Goal: Transaction & Acquisition: Purchase product/service

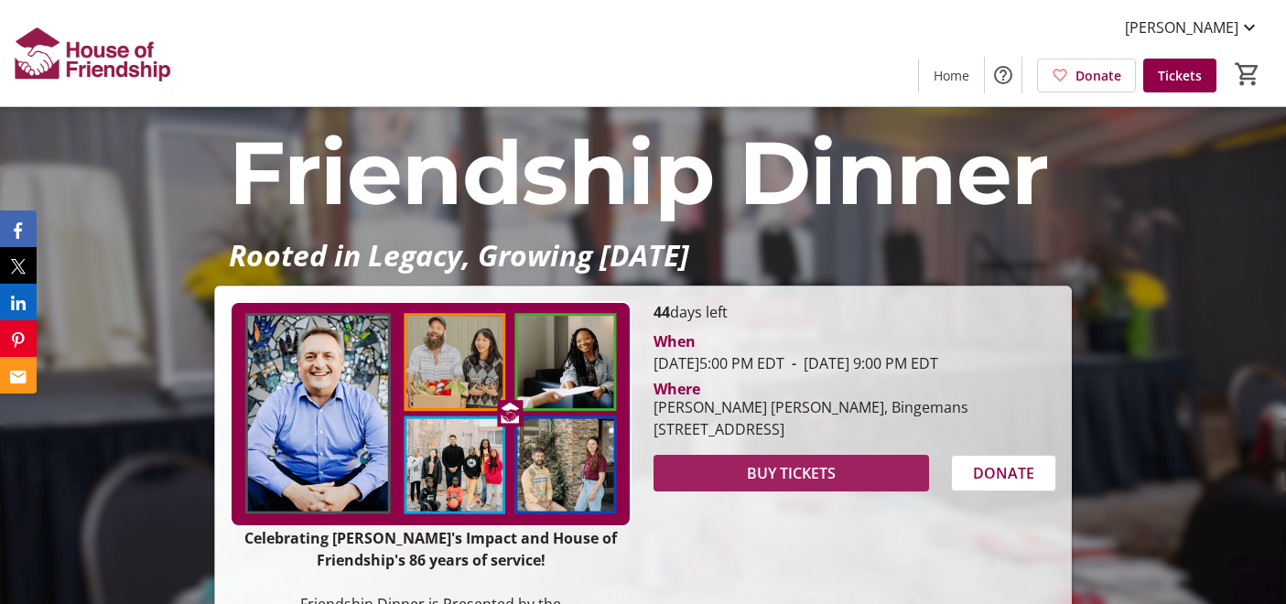
click at [766, 484] on span "BUY TICKETS" at bounding box center [791, 473] width 89 height 22
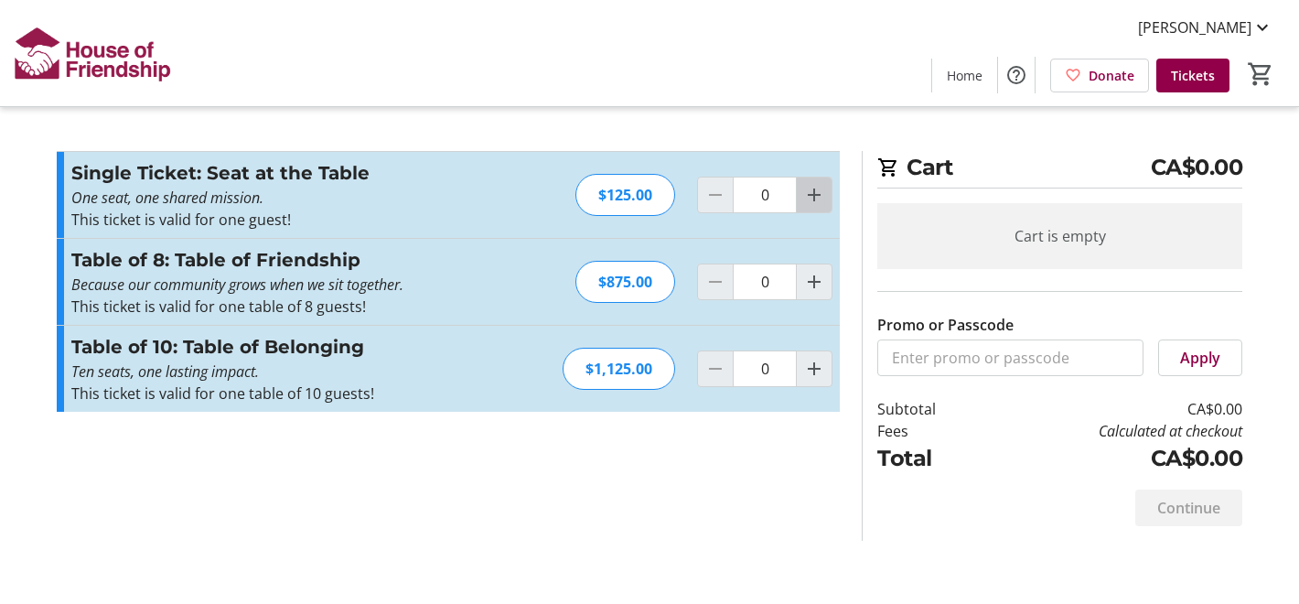
click at [812, 194] on mat-icon "Increment by one" at bounding box center [814, 195] width 22 height 22
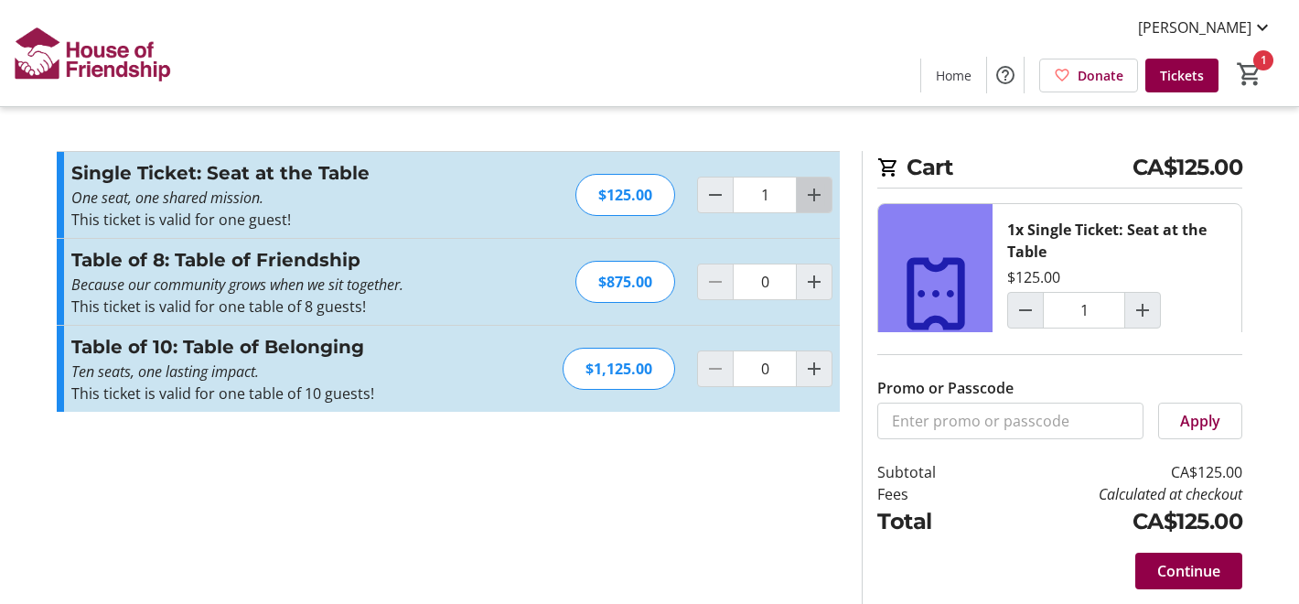
click at [809, 196] on mat-icon "Increment by one" at bounding box center [814, 195] width 22 height 22
type input "2"
click at [1178, 422] on span at bounding box center [1200, 421] width 82 height 44
click at [1185, 567] on span "Continue" at bounding box center [1188, 571] width 63 height 22
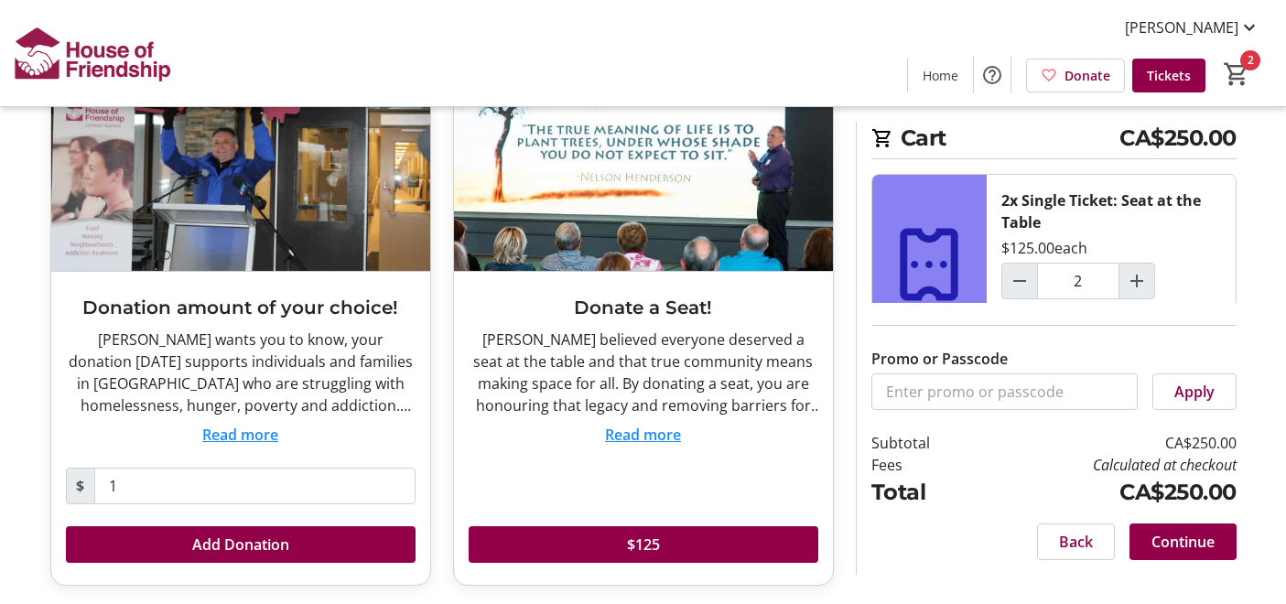
scroll to position [153, 0]
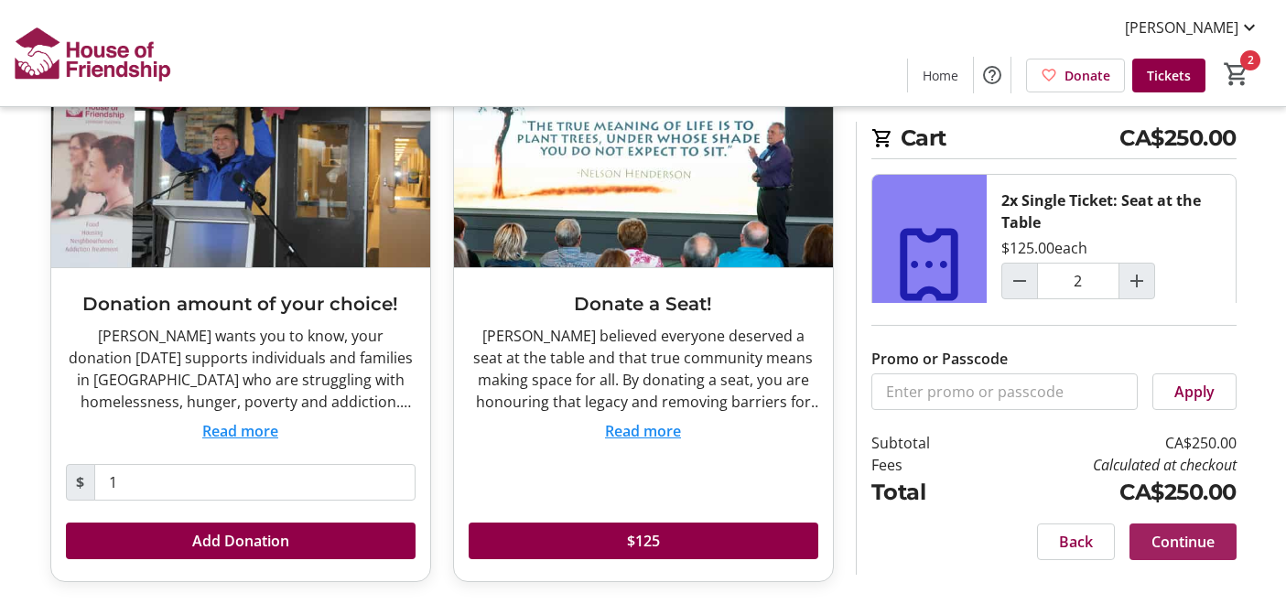
click at [1166, 542] on span "Continue" at bounding box center [1182, 542] width 63 height 22
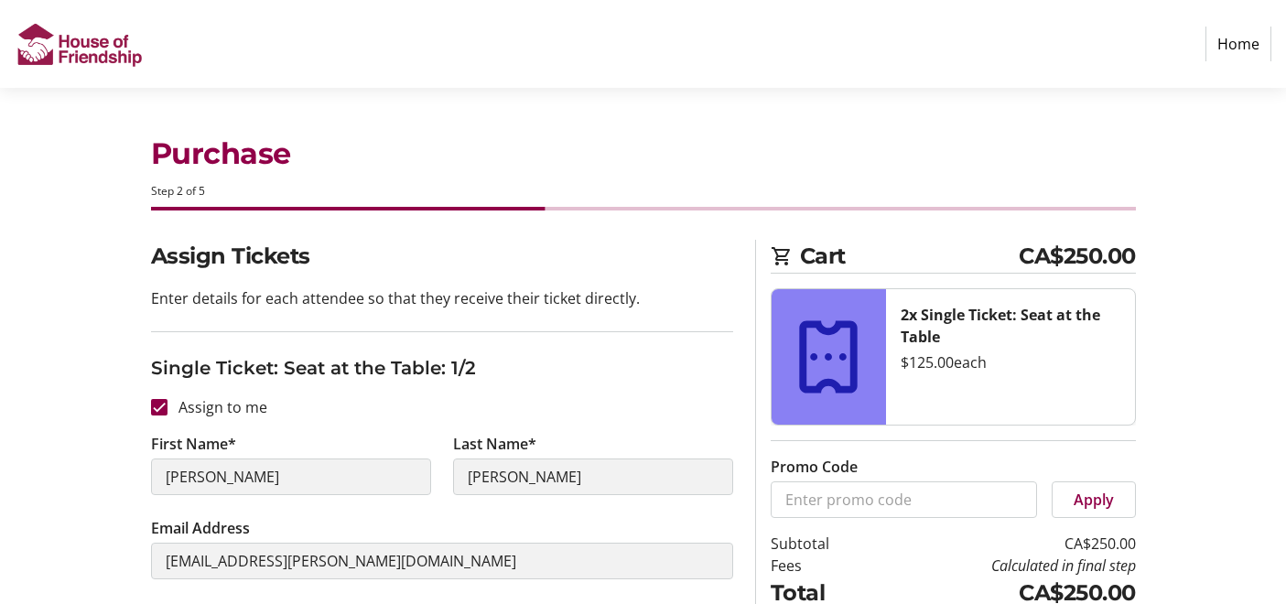
click at [940, 469] on tr-form-field "Promo Code" at bounding box center [903, 487] width 266 height 62
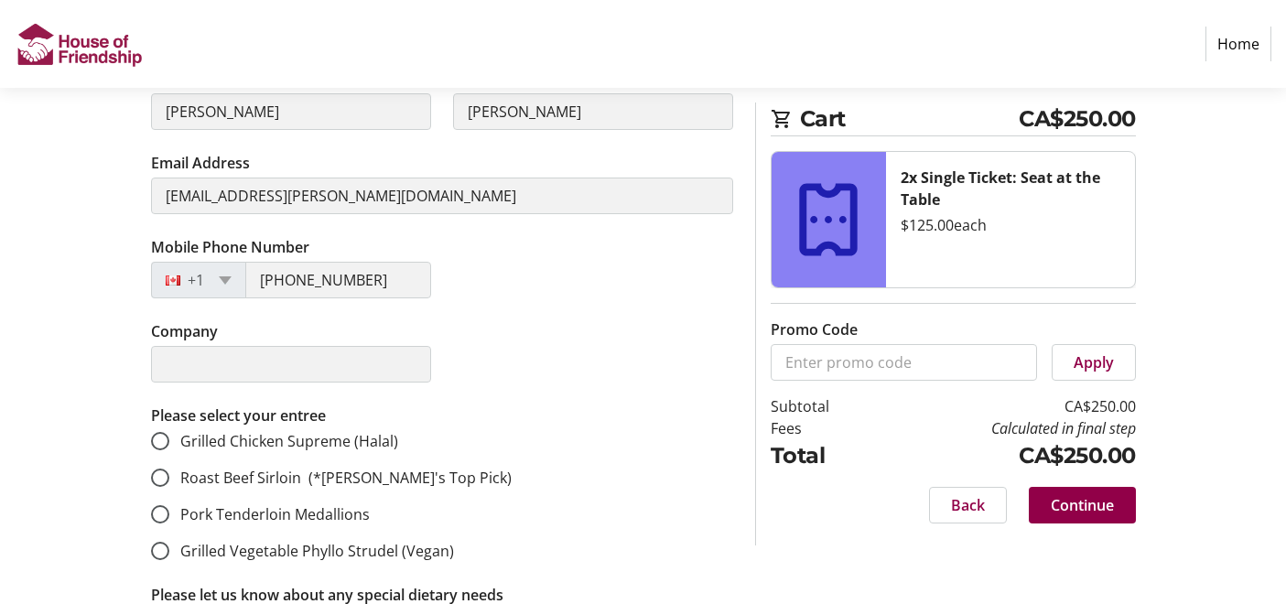
scroll to position [371, 0]
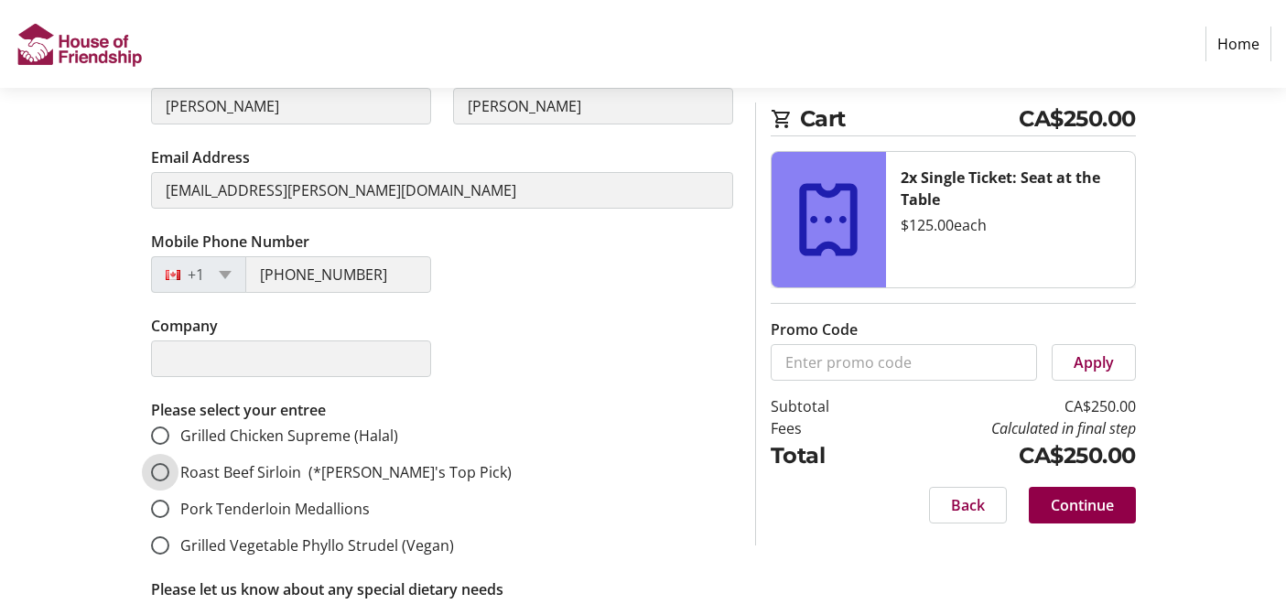
click at [160, 469] on input "Roast Beef Sirloin (*[PERSON_NAME]'s Top Pick)" at bounding box center [160, 472] width 18 height 18
radio input "true"
click at [161, 509] on input "Pork Tenderloin Medallions" at bounding box center [160, 509] width 18 height 18
radio input "true"
click at [1075, 505] on span "Continue" at bounding box center [1081, 505] width 63 height 22
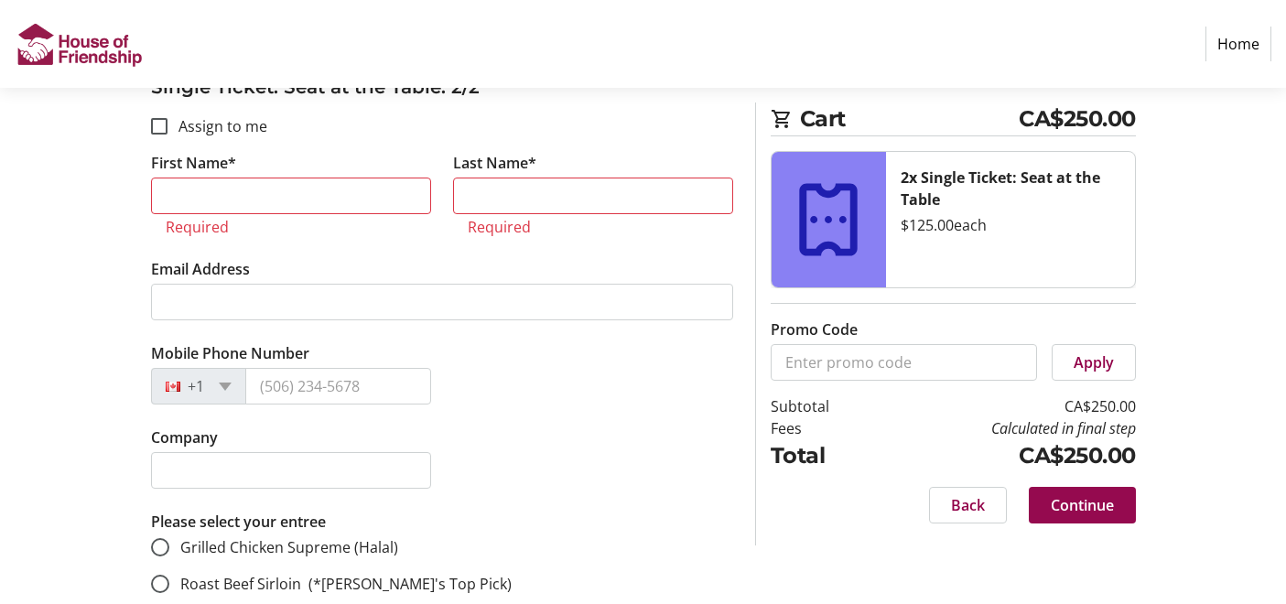
scroll to position [1442, 0]
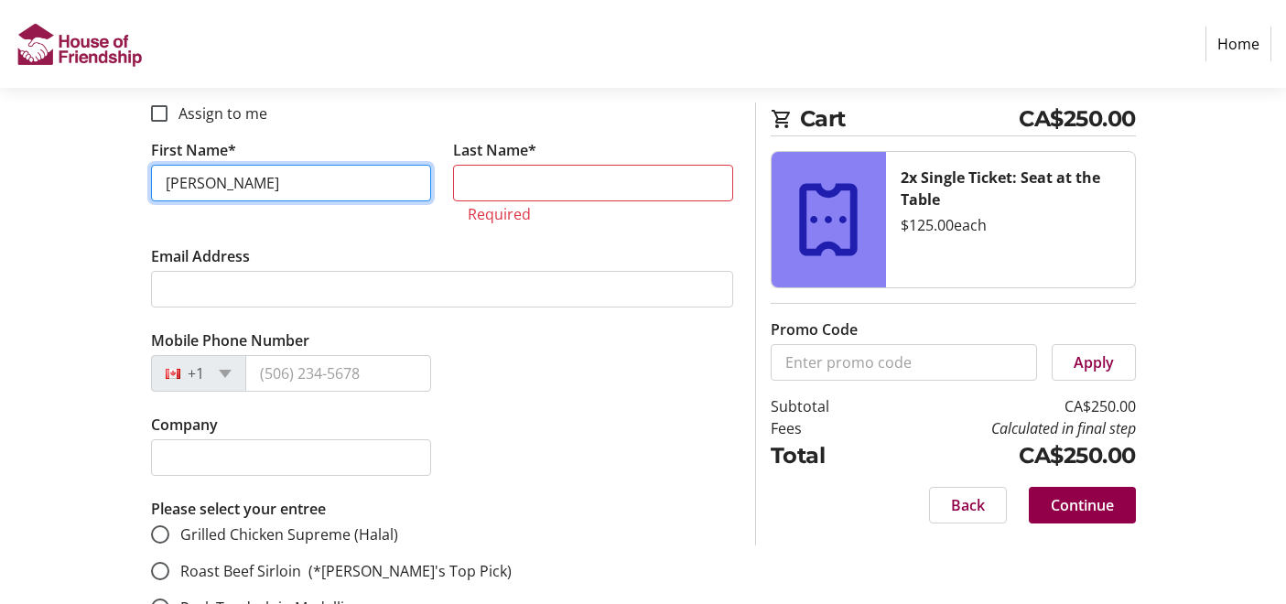
type input "[PERSON_NAME]"
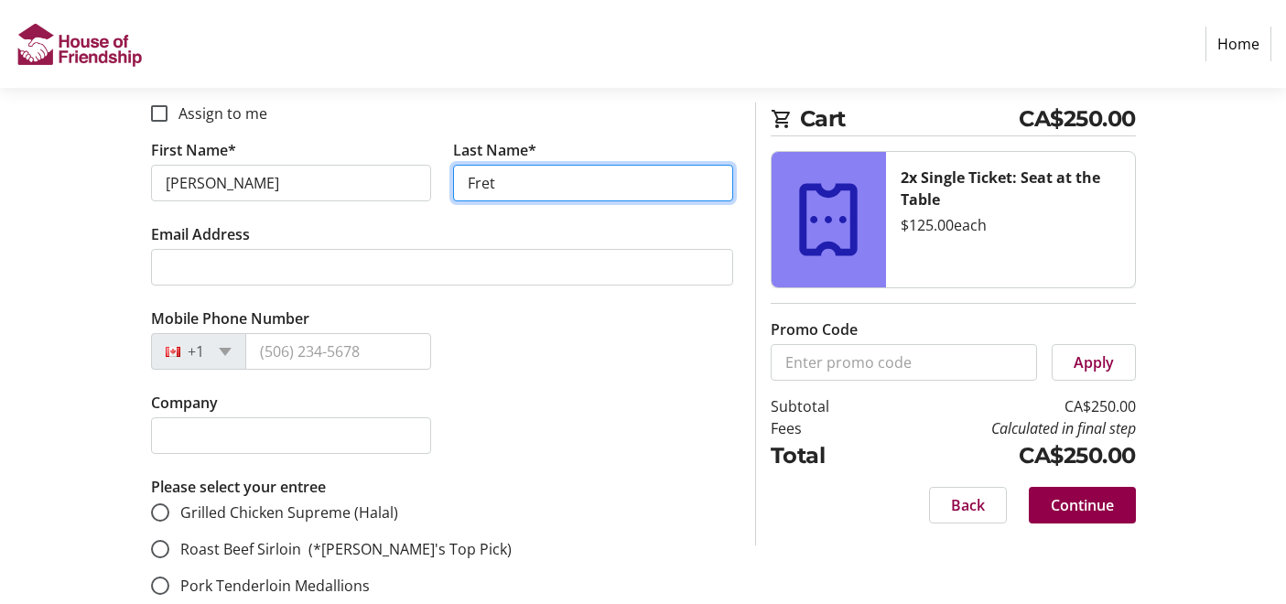
type input "Fret"
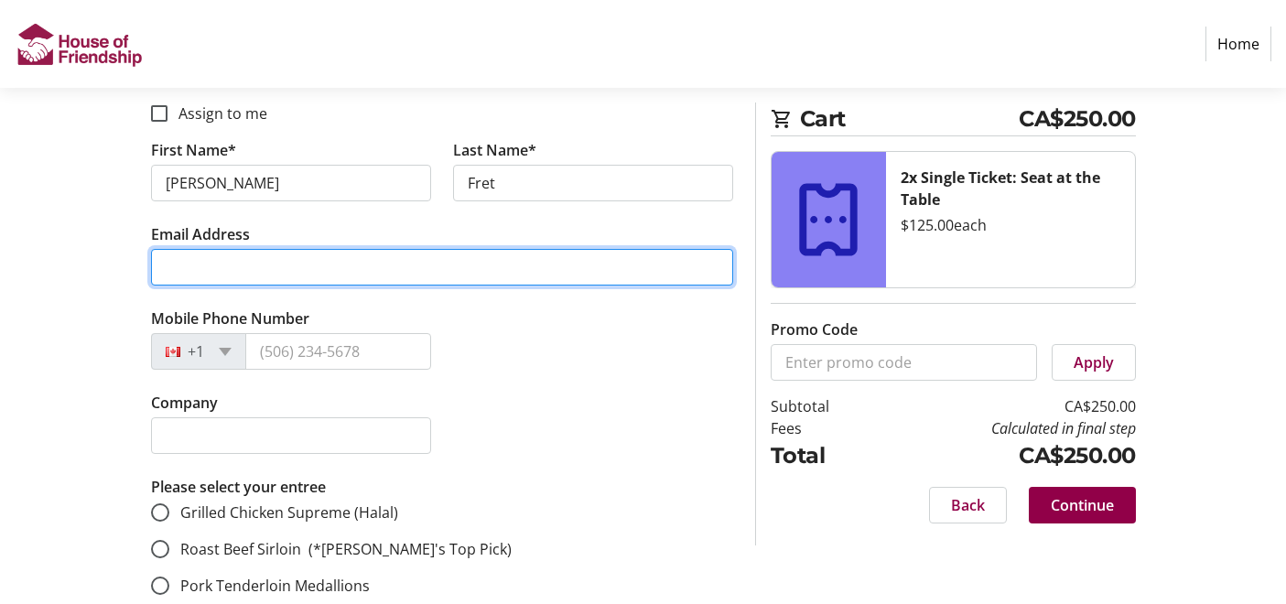
click at [199, 249] on input "Email Address" at bounding box center [442, 267] width 582 height 37
type input "[EMAIL_ADDRESS][PERSON_NAME][DOMAIN_NAME]"
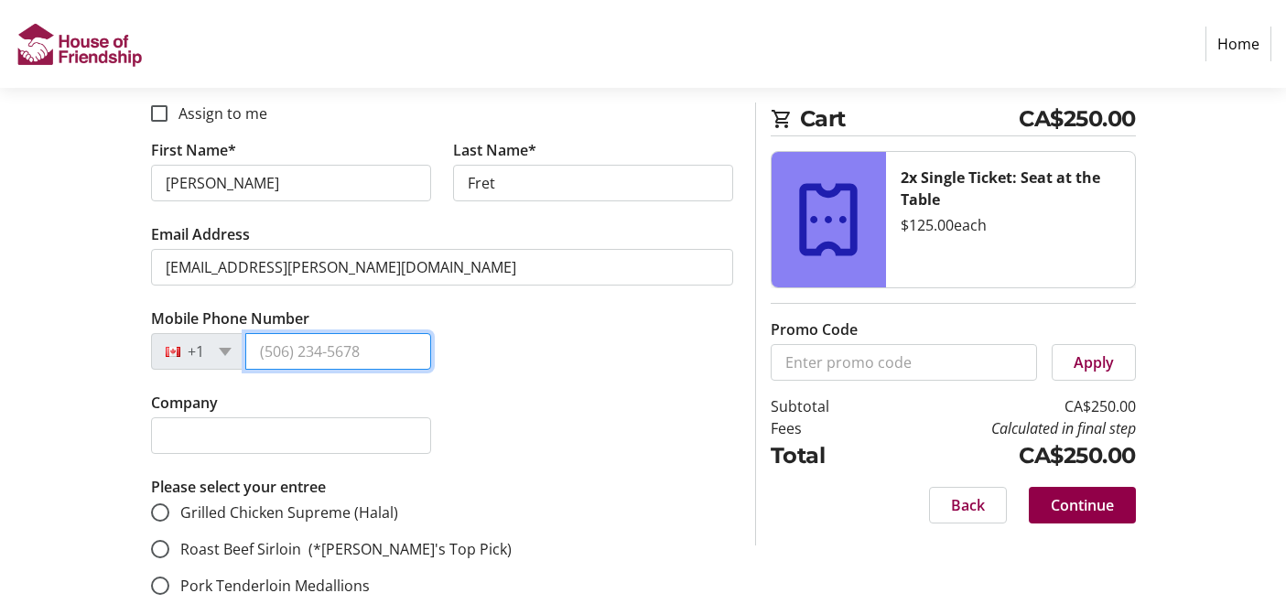
type input "[PHONE_NUMBER]"
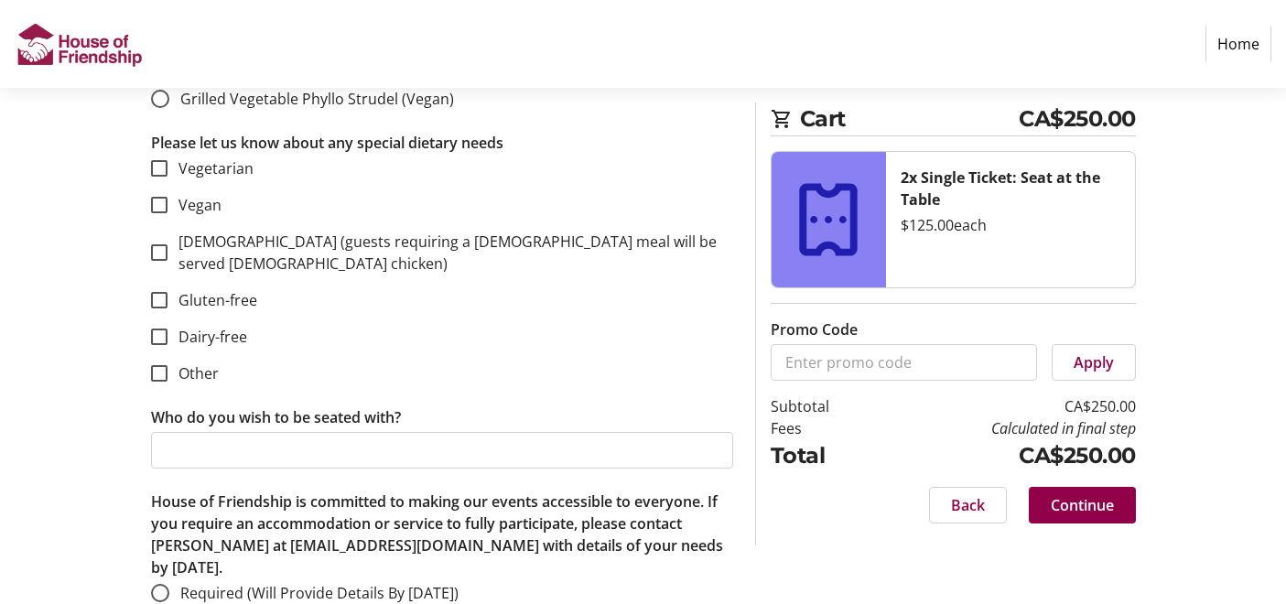
scroll to position [1980, 0]
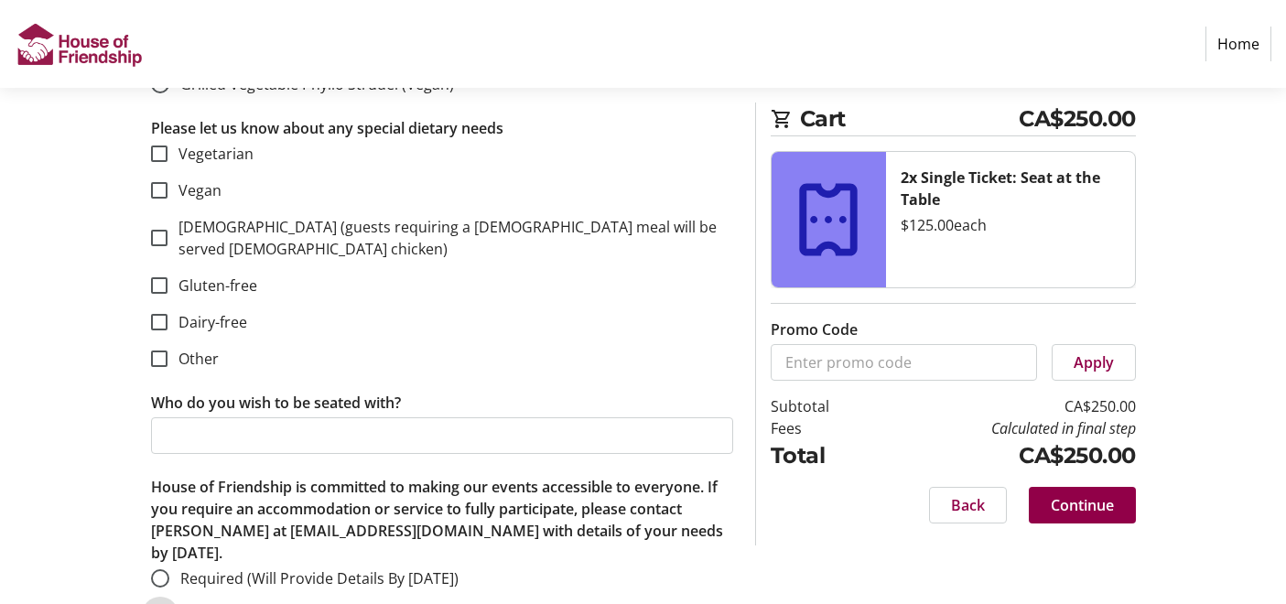
click at [161, 603] on input "Not Required" at bounding box center [160, 615] width 18 height 18
radio input "true"
click at [1071, 500] on span "Continue" at bounding box center [1081, 505] width 63 height 22
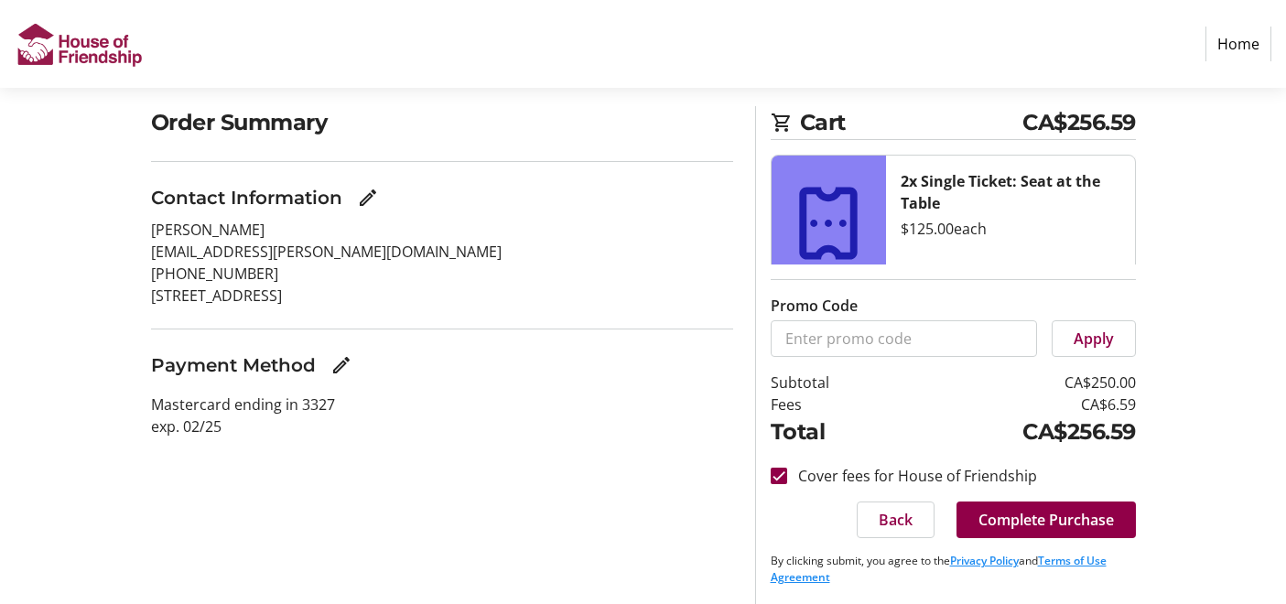
scroll to position [137, 0]
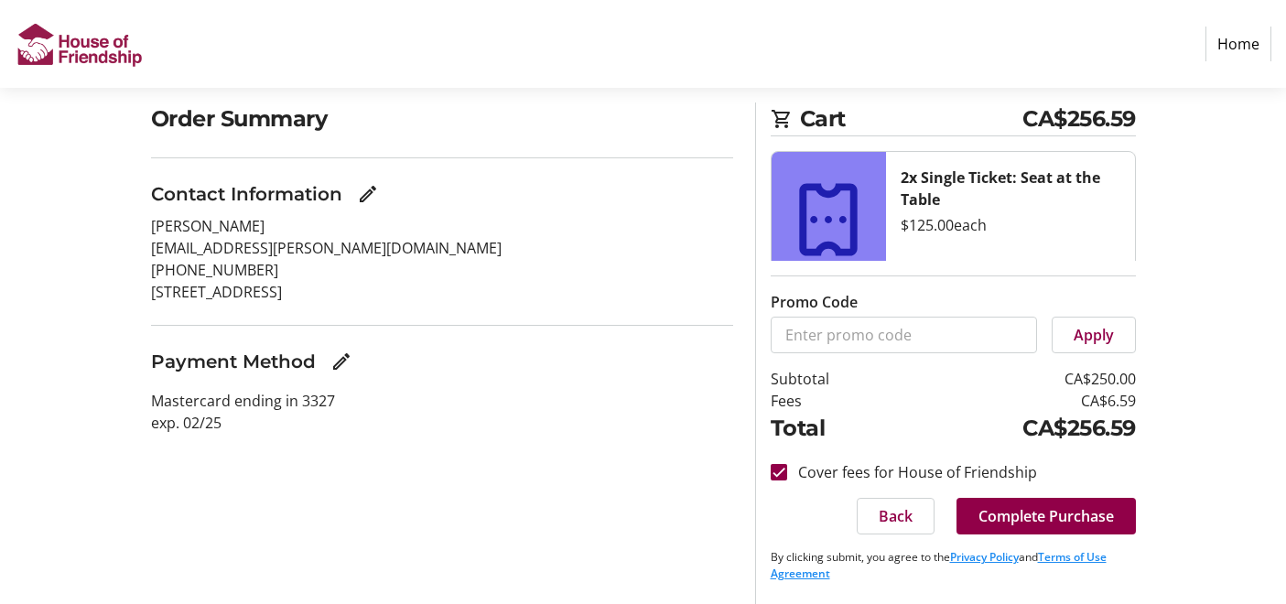
click at [266, 366] on h3 "Payment Method" at bounding box center [233, 361] width 165 height 27
click at [266, 365] on h3 "Payment Method" at bounding box center [233, 361] width 165 height 27
click at [347, 360] on mat-icon "Edit Payment Method" at bounding box center [341, 361] width 22 height 22
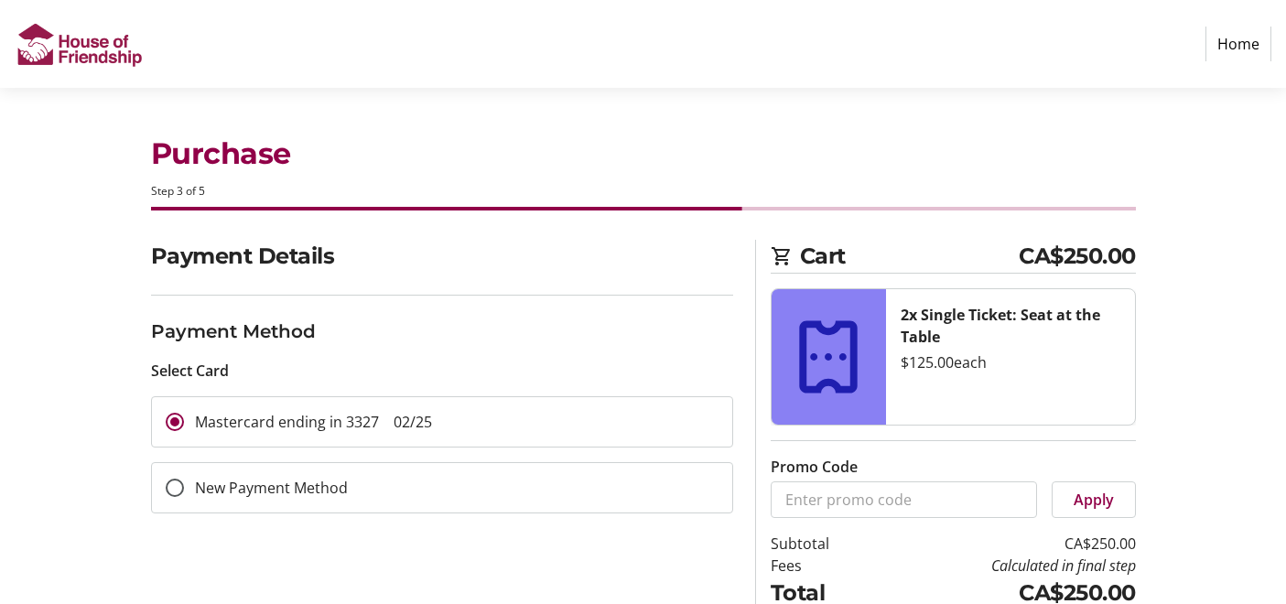
click at [441, 419] on div "Mastercard ending in 3327 02/25" at bounding box center [299, 421] width 294 height 49
click at [428, 425] on span "02/25" at bounding box center [412, 422] width 38 height 20
click at [184, 425] on input "Mastercard ending in 3327 02/25" at bounding box center [175, 422] width 18 height 18
click at [348, 423] on span "Mastercard ending in 3327 02/25" at bounding box center [313, 422] width 237 height 20
click at [184, 423] on input "Mastercard ending in 3327 02/25" at bounding box center [175, 422] width 18 height 18
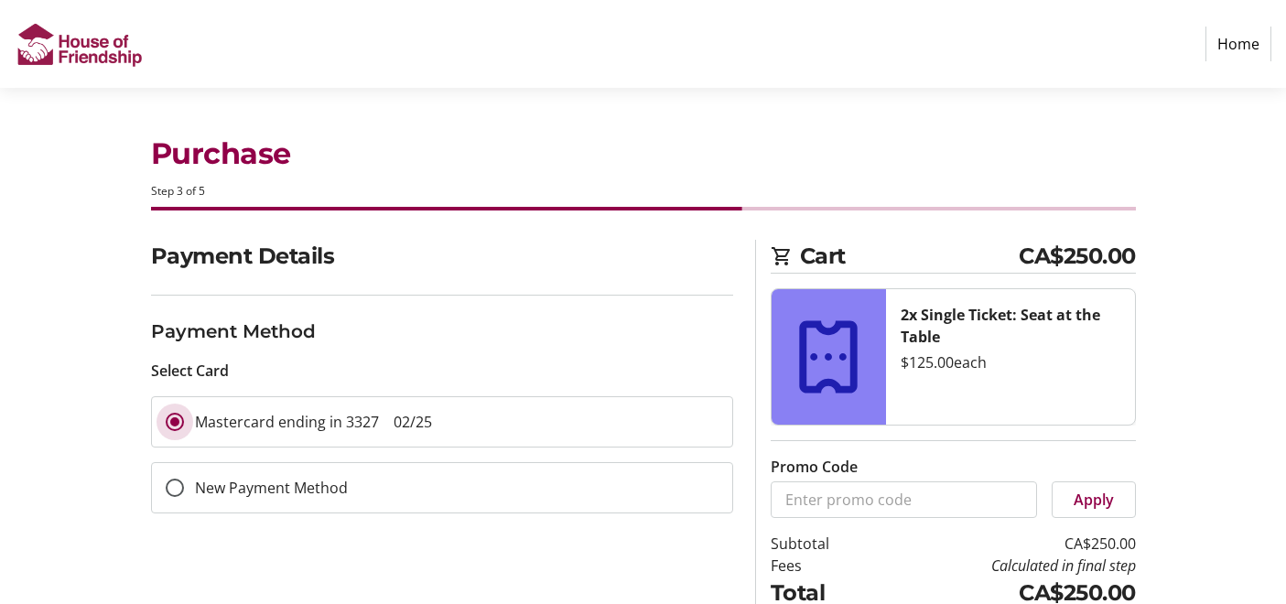
click at [432, 425] on span "02/25" at bounding box center [412, 422] width 38 height 20
drag, startPoint x: 393, startPoint y: 414, endPoint x: 457, endPoint y: 425, distance: 64.1
click at [457, 425] on mat-radio-button "Mastercard ending in 3327 02/25" at bounding box center [442, 421] width 582 height 51
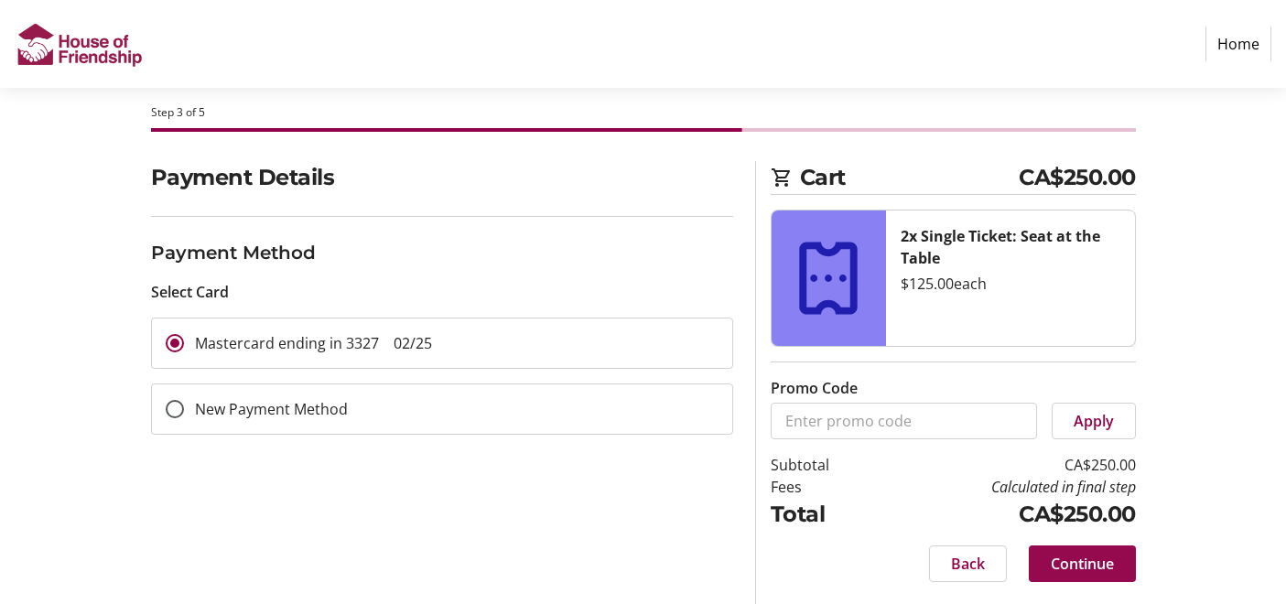
click at [1063, 558] on span "Continue" at bounding box center [1081, 564] width 63 height 22
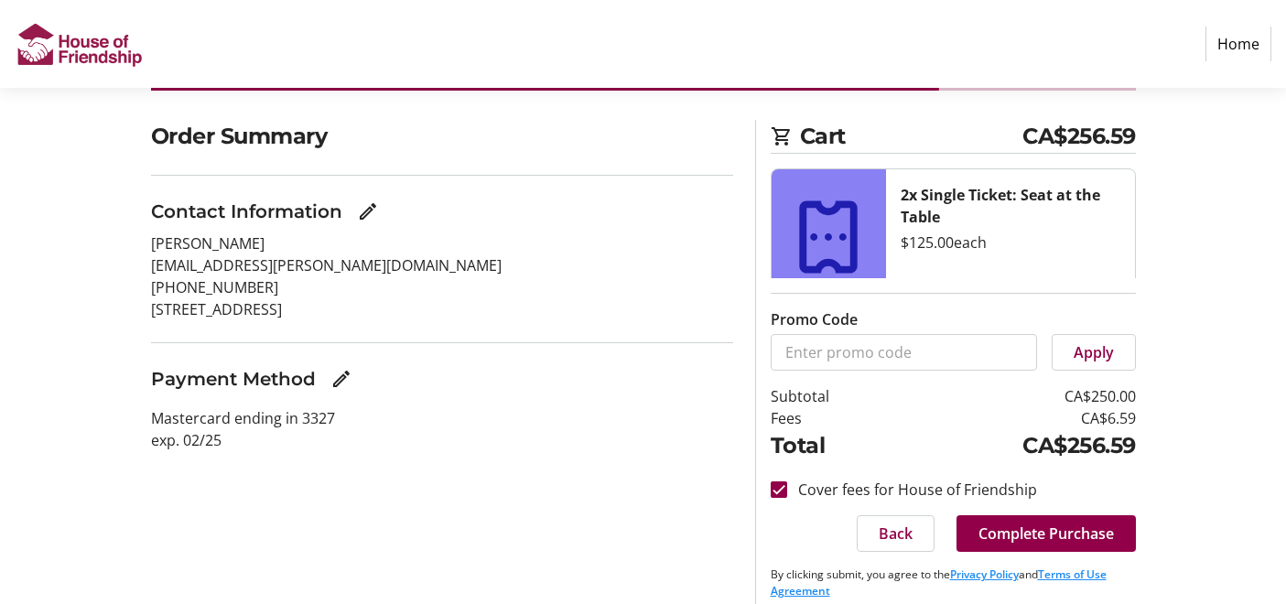
scroll to position [137, 0]
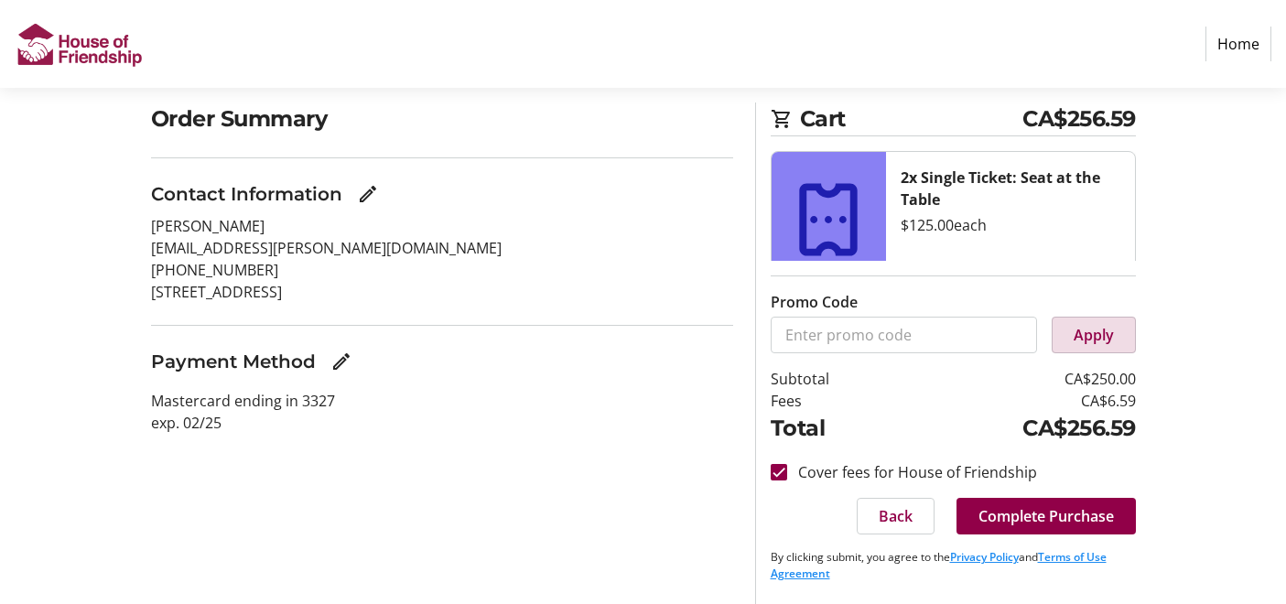
click at [1085, 337] on span "Apply" at bounding box center [1093, 335] width 40 height 22
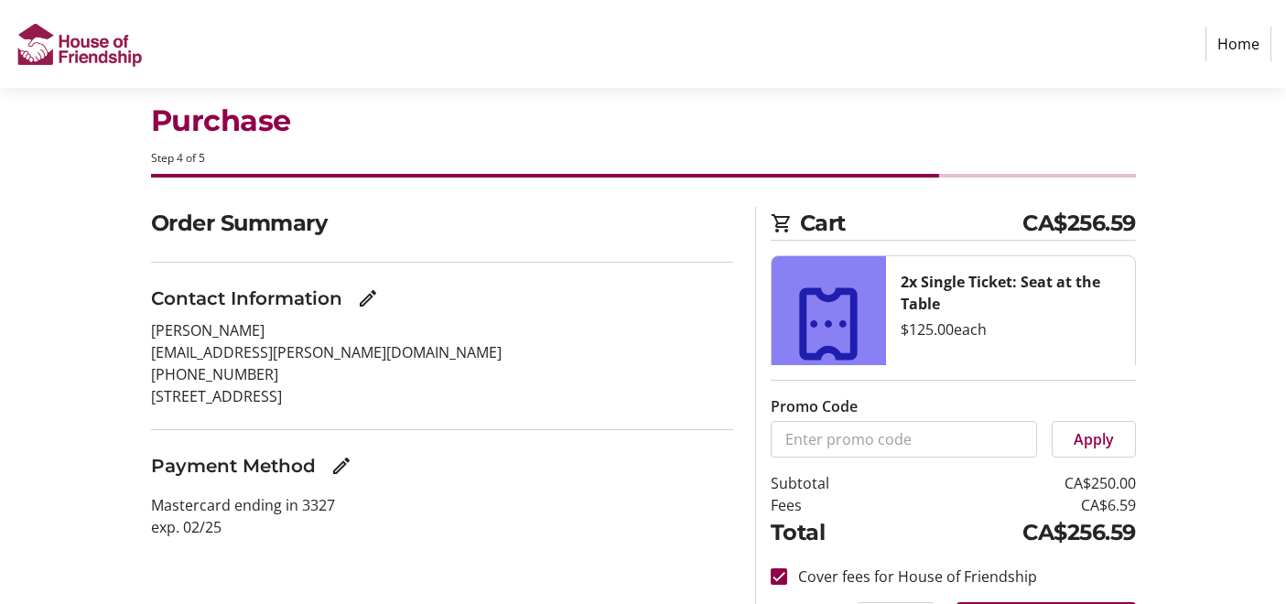
scroll to position [0, 0]
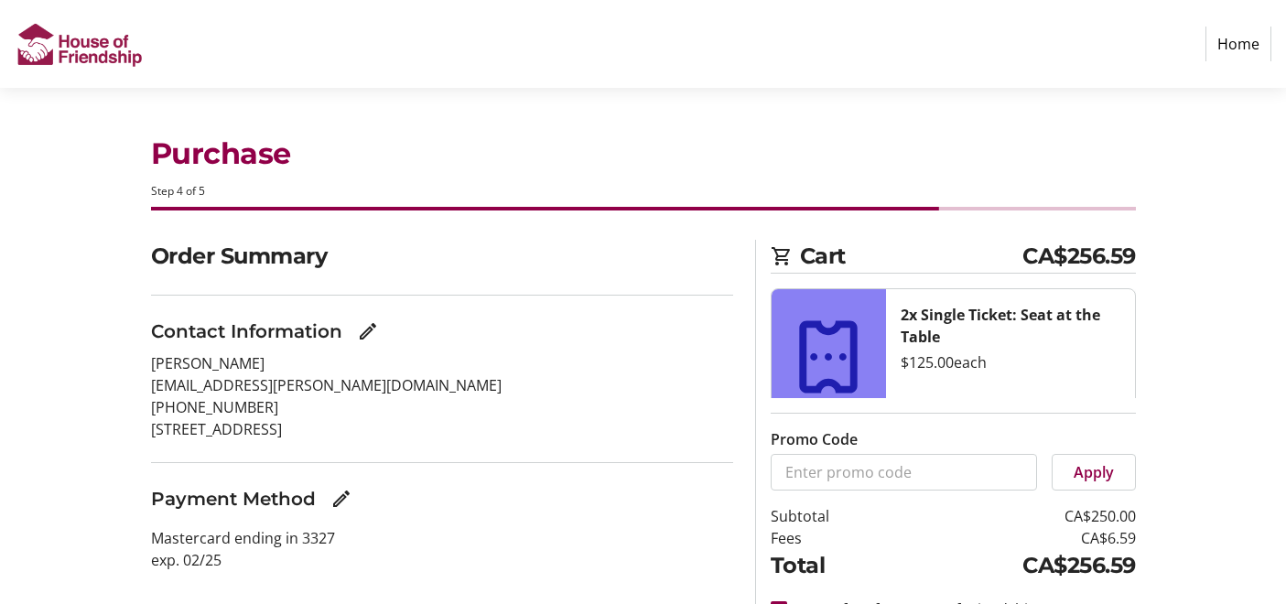
click at [305, 240] on h2 "Order Summary" at bounding box center [442, 256] width 582 height 33
